Goal: Find specific page/section

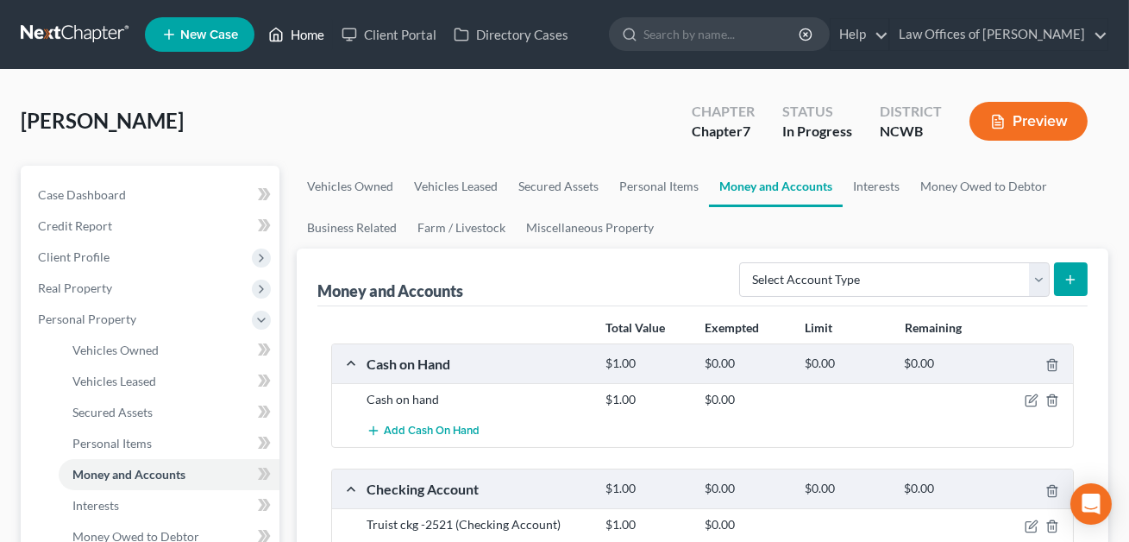
click at [306, 38] on link "Home" at bounding box center [296, 34] width 73 height 31
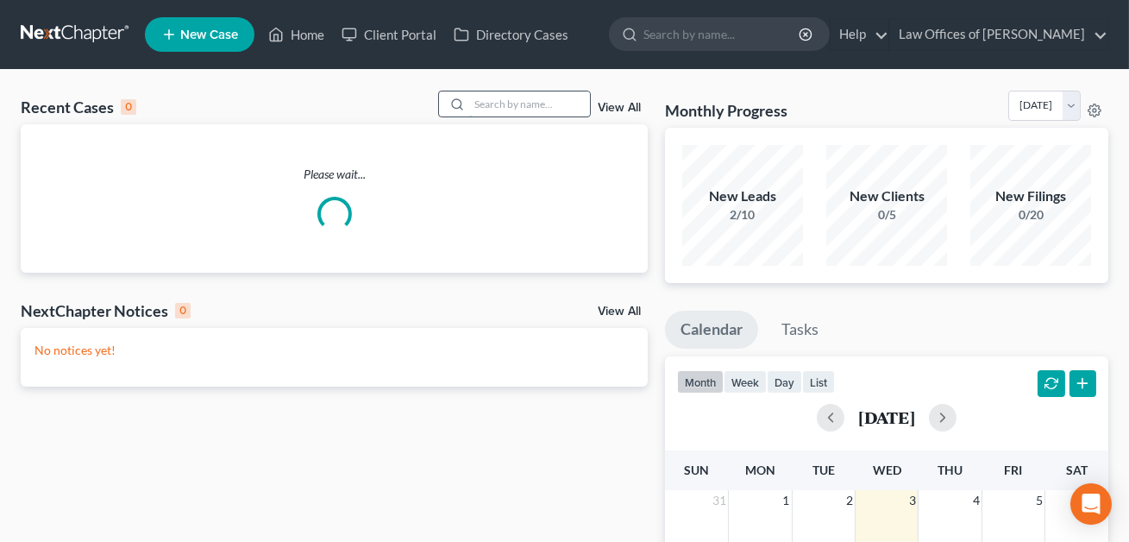
click at [471, 107] on input "search" at bounding box center [529, 103] width 121 height 25
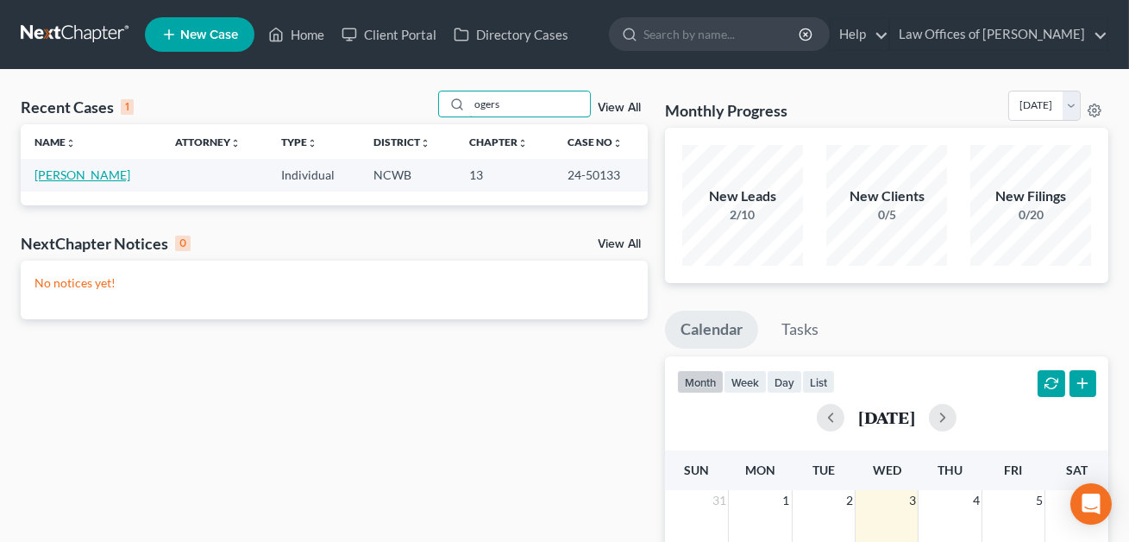
type input "ogers"
click at [107, 172] on link "[PERSON_NAME]" at bounding box center [82, 174] width 96 height 15
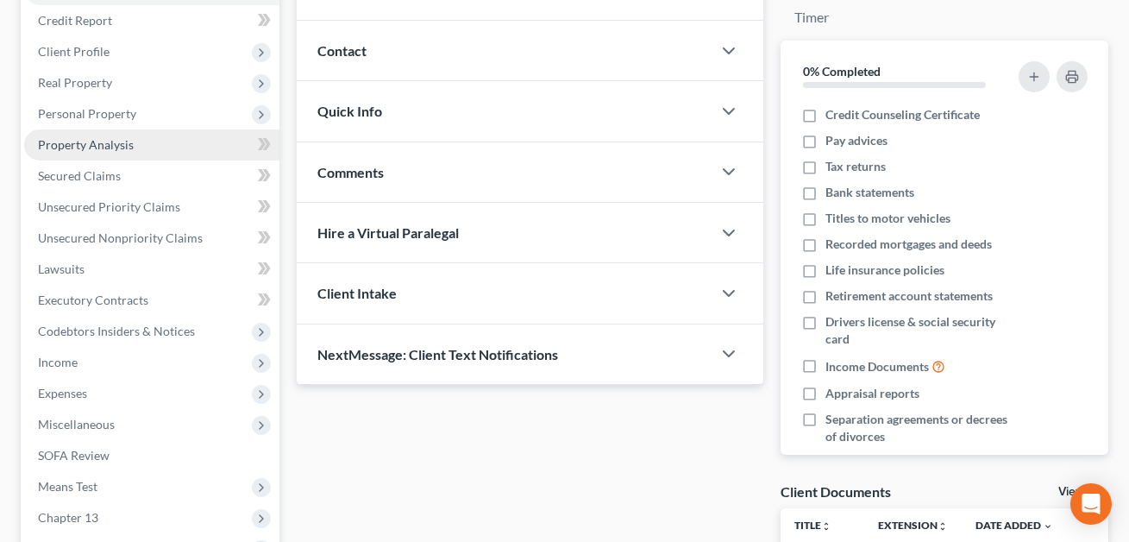
scroll to position [197, 0]
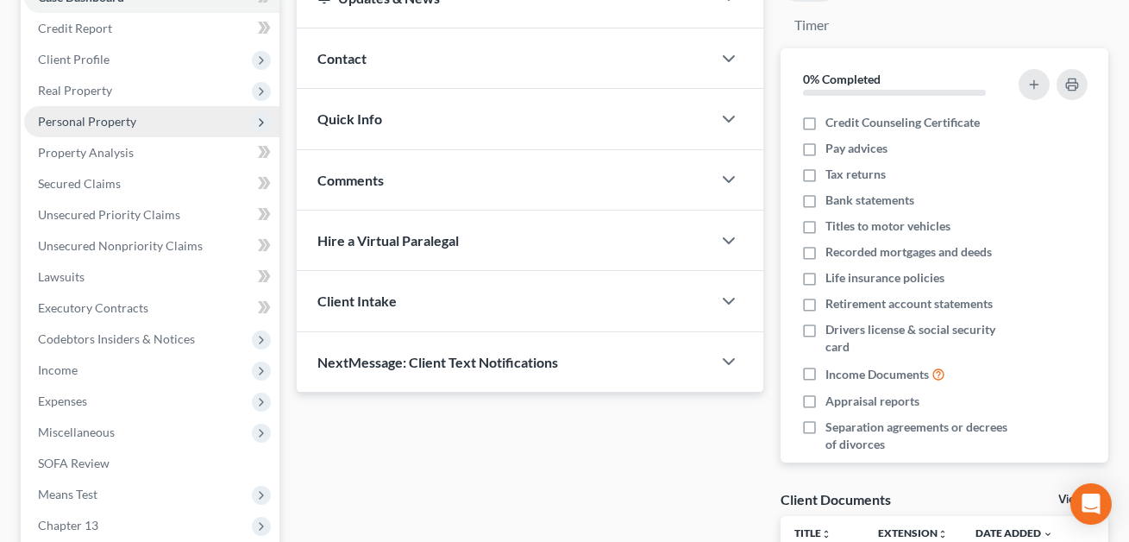
click at [81, 115] on span "Personal Property" at bounding box center [87, 121] width 98 height 15
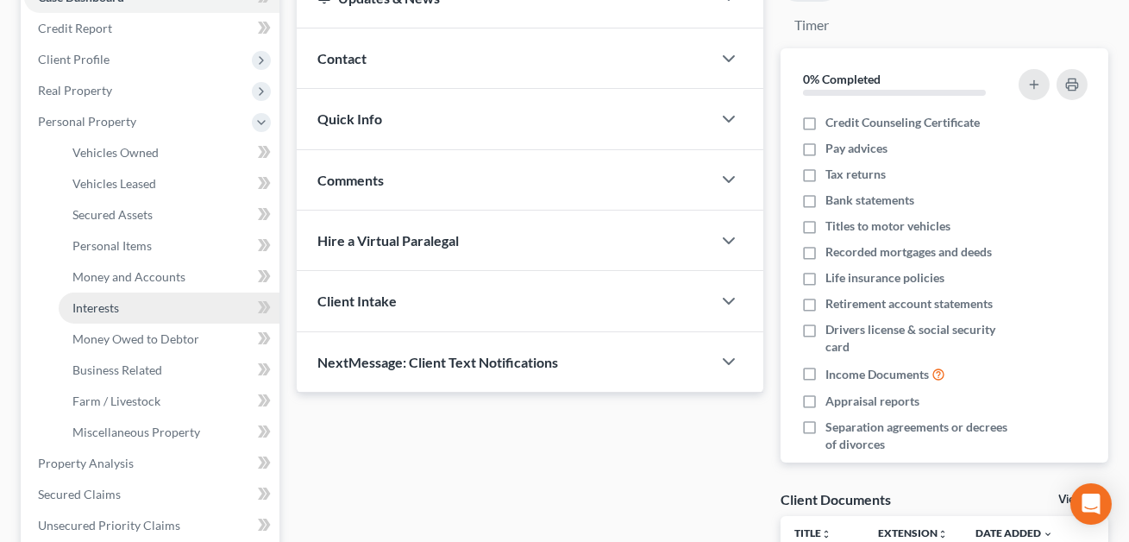
click at [107, 301] on span "Interests" at bounding box center [95, 307] width 47 height 15
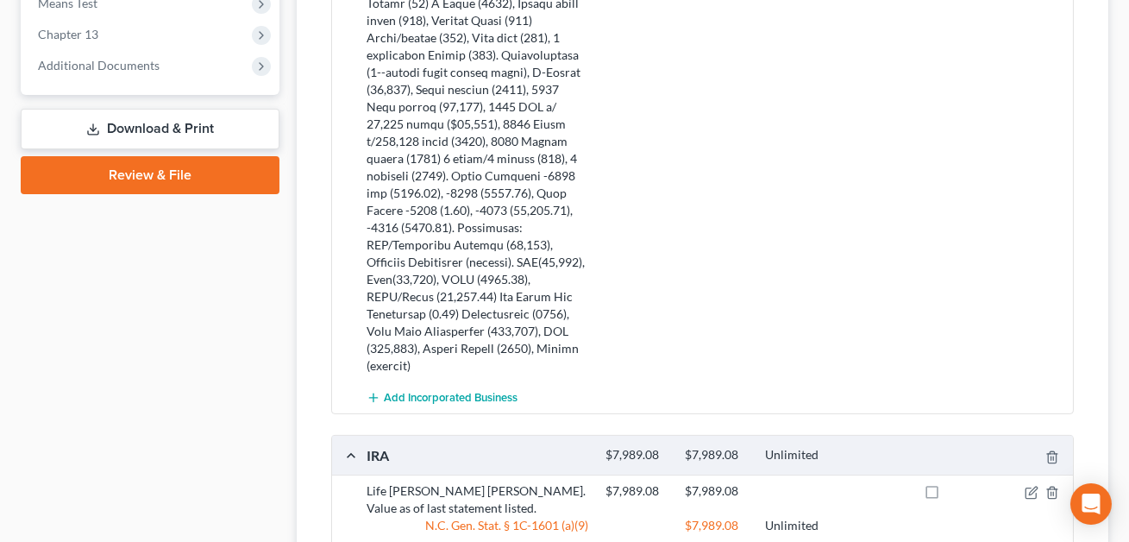
scroll to position [1006, 0]
